Goal: Communication & Community: Answer question/provide support

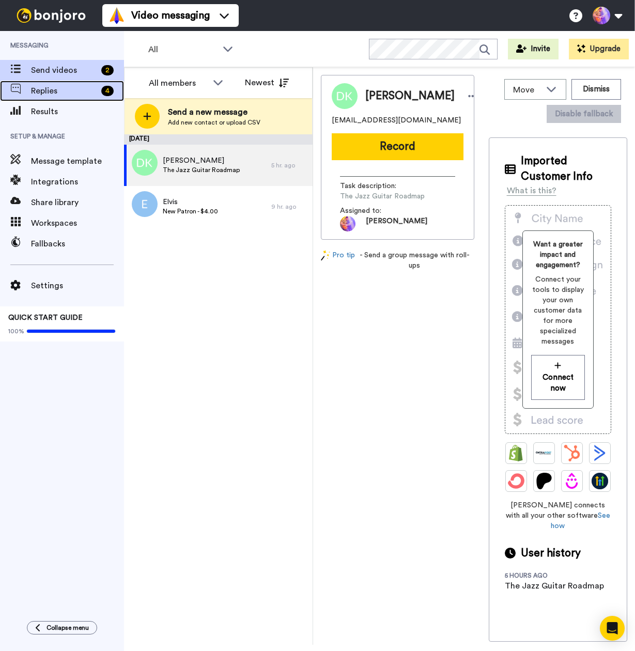
drag, startPoint x: 0, startPoint y: 0, endPoint x: 68, endPoint y: 89, distance: 112.1
click at [68, 89] on span "Replies" at bounding box center [64, 91] width 66 height 12
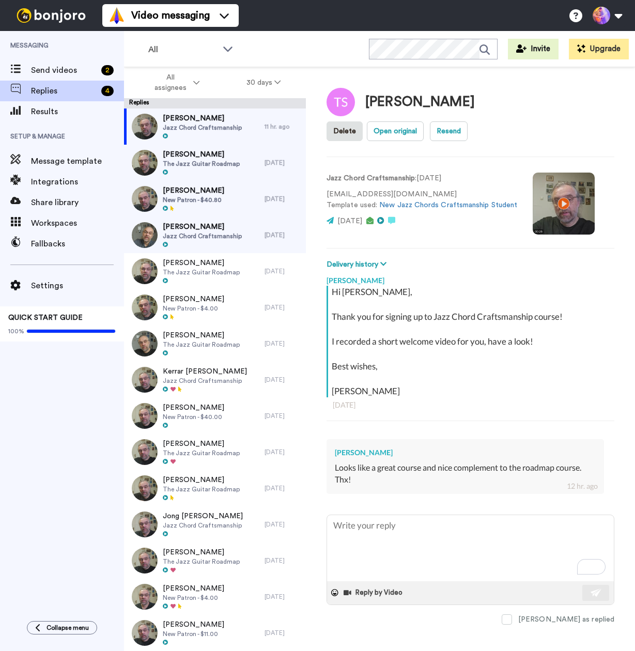
type textarea "x"
click at [55, 62] on div "Send videos 2" at bounding box center [62, 70] width 124 height 21
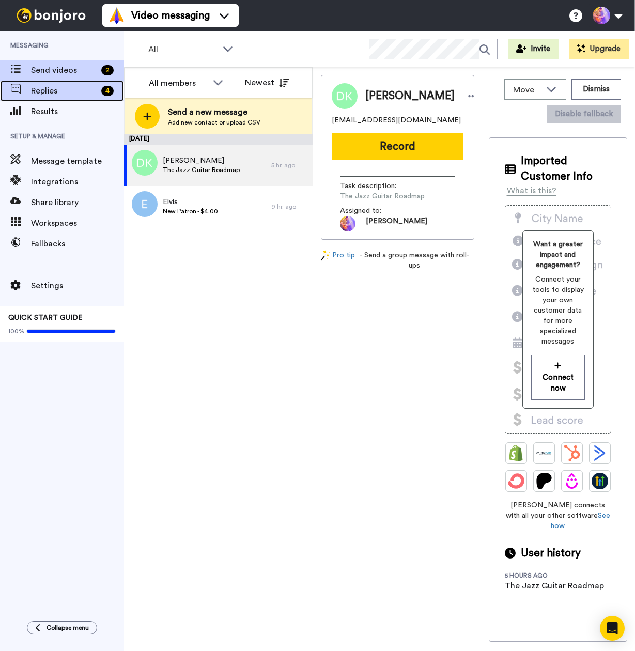
click at [54, 94] on span "Replies" at bounding box center [64, 91] width 66 height 12
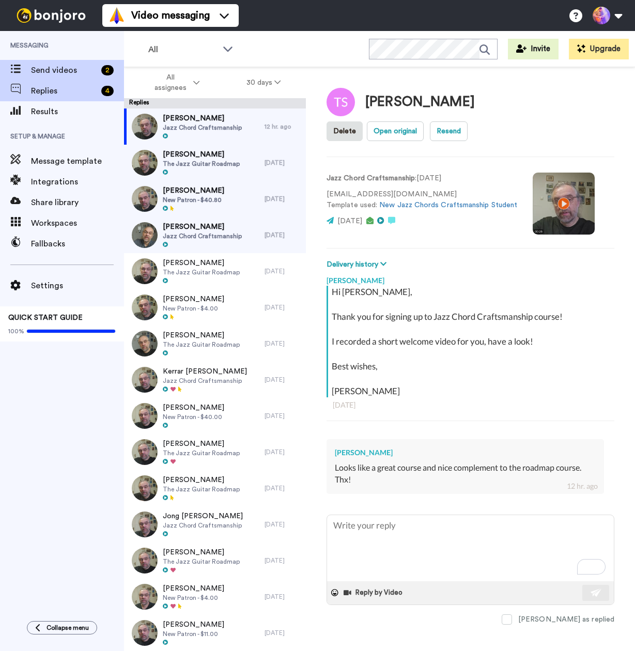
type textarea "x"
click at [68, 70] on span "Send videos" at bounding box center [64, 70] width 66 height 12
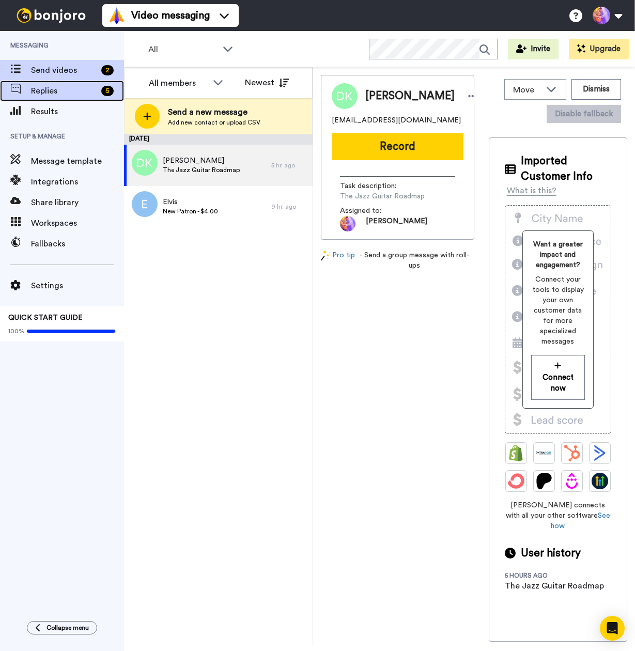
click at [41, 90] on span "Replies" at bounding box center [64, 91] width 66 height 12
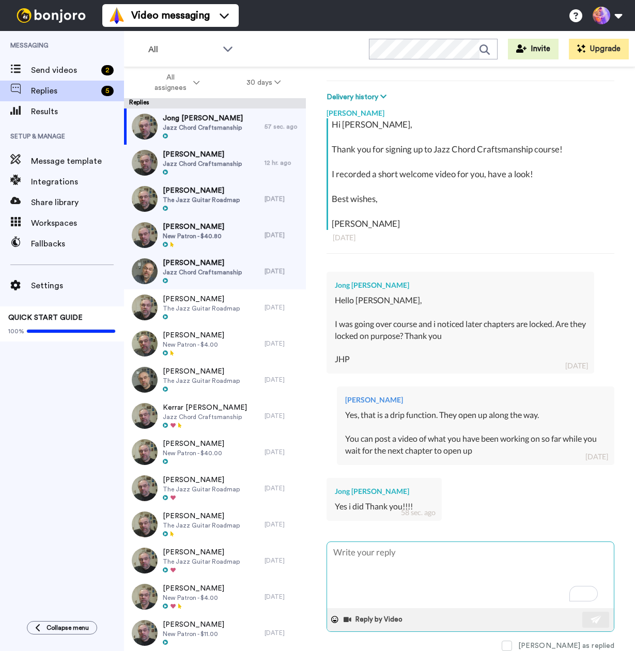
scroll to position [186, 0]
type textarea "x"
